Goal: Information Seeking & Learning: Learn about a topic

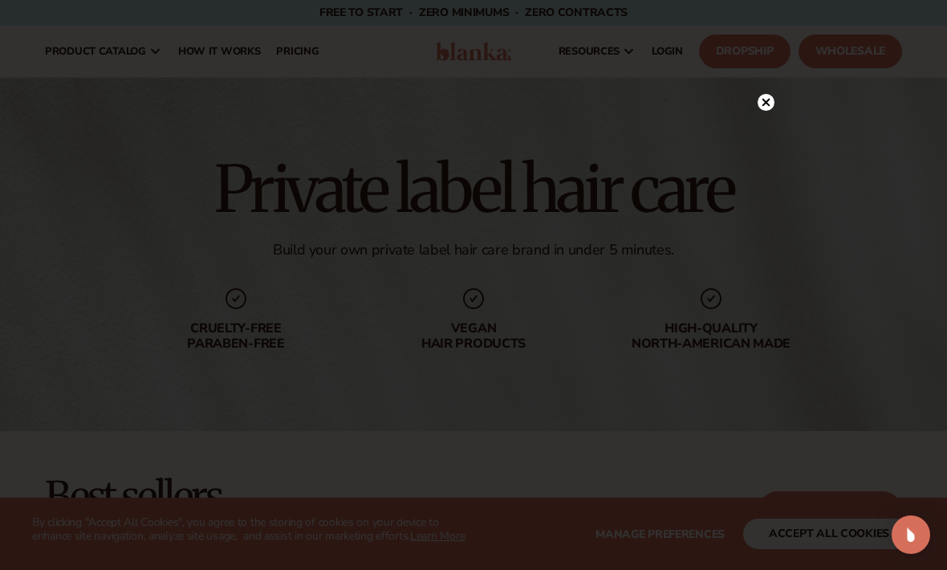
click at [771, 89] on div at bounding box center [765, 101] width 17 height 28
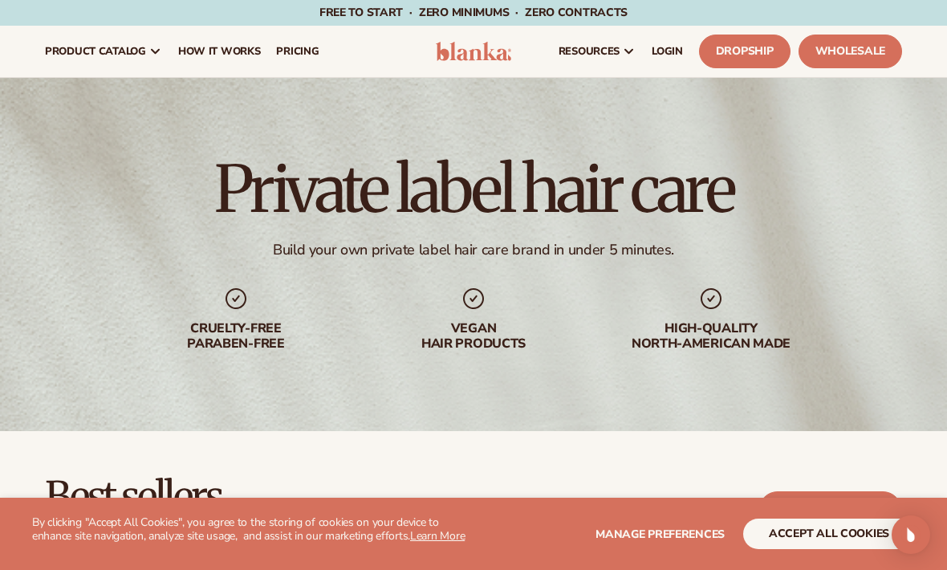
click at [866, 55] on link "Wholesale" at bounding box center [850, 52] width 104 height 34
click at [290, 55] on span "pricing" at bounding box center [297, 51] width 43 height 13
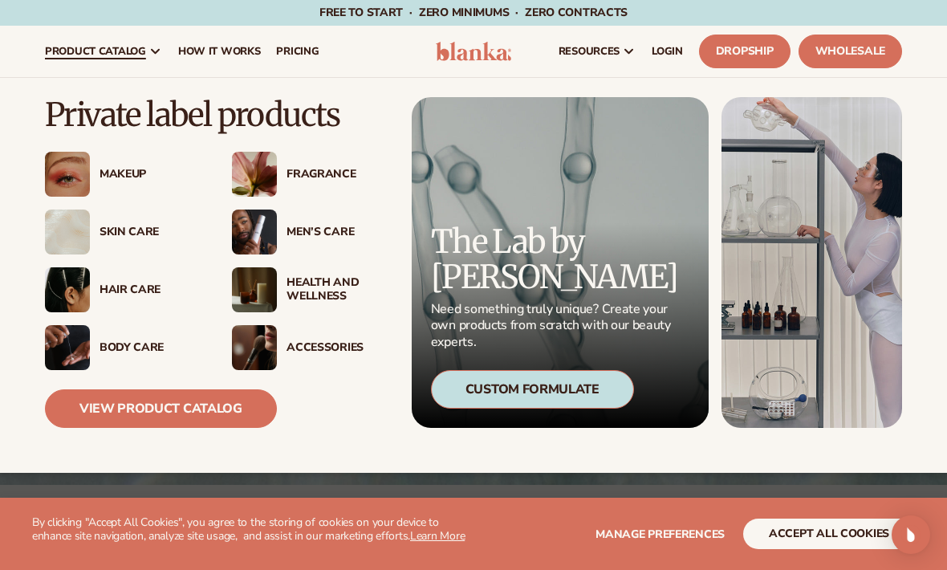
click at [149, 307] on div "Hair Care" at bounding box center [122, 289] width 155 height 45
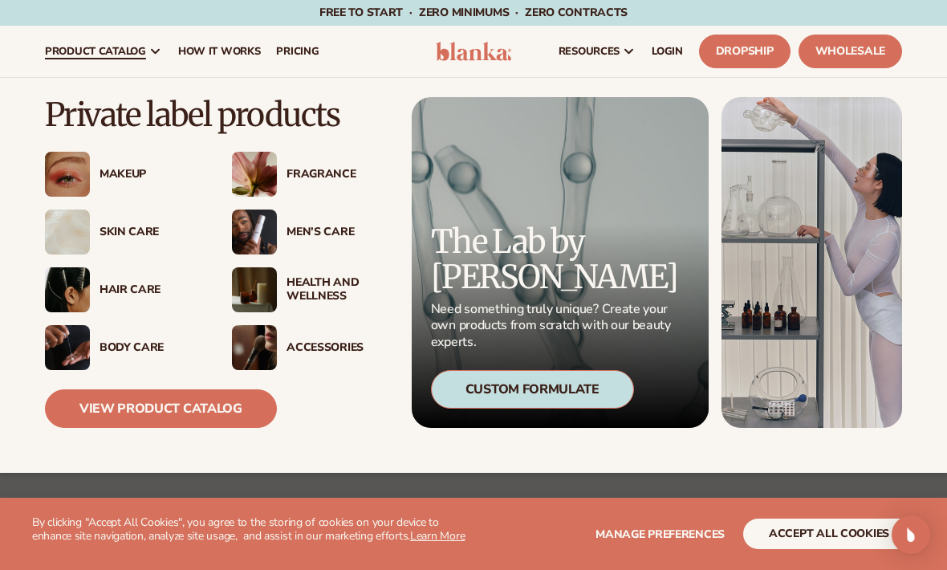
click at [79, 279] on img at bounding box center [67, 289] width 45 height 45
click at [63, 406] on link "View Product Catalog" at bounding box center [161, 408] width 232 height 39
